Goal: Find specific page/section: Find specific page/section

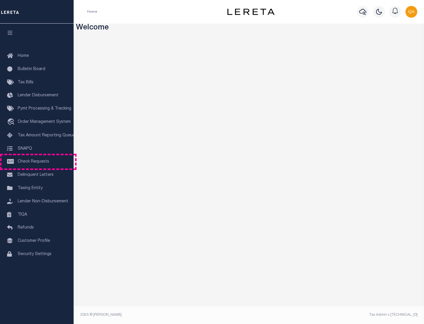
click at [37, 162] on span "Check Requests" at bounding box center [34, 162] width 32 height 4
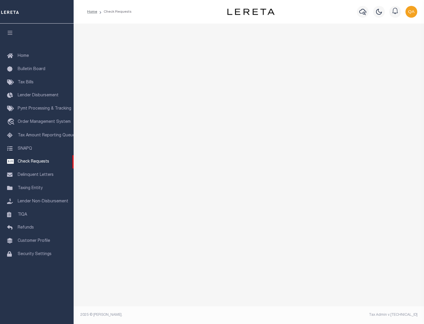
select select "50"
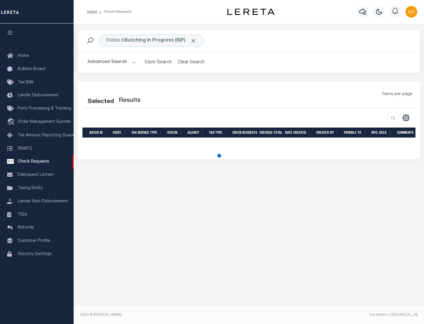
select select "50"
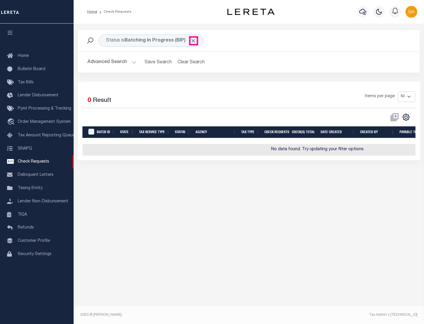
click at [194, 41] on span "Click to Remove" at bounding box center [193, 41] width 6 height 6
